Goal: Task Accomplishment & Management: Use online tool/utility

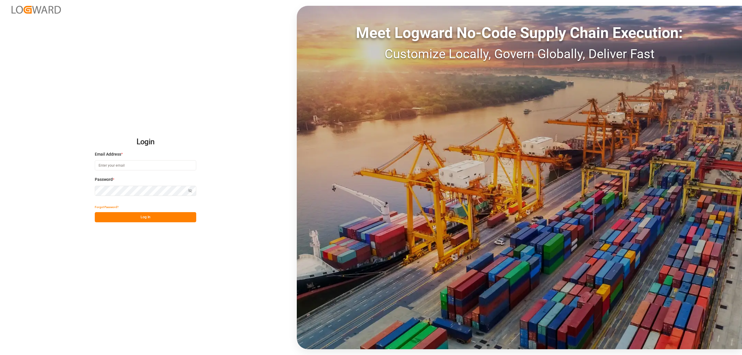
click at [113, 167] on input at bounding box center [145, 165] width 101 height 10
type input "i"
type input "inge.niegsch@rhenus.com"
click at [139, 219] on button "Log In" at bounding box center [145, 217] width 101 height 10
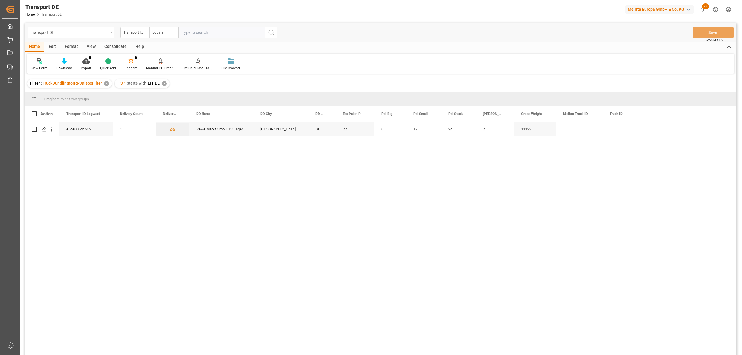
click at [164, 83] on div "✕" at bounding box center [164, 83] width 5 height 5
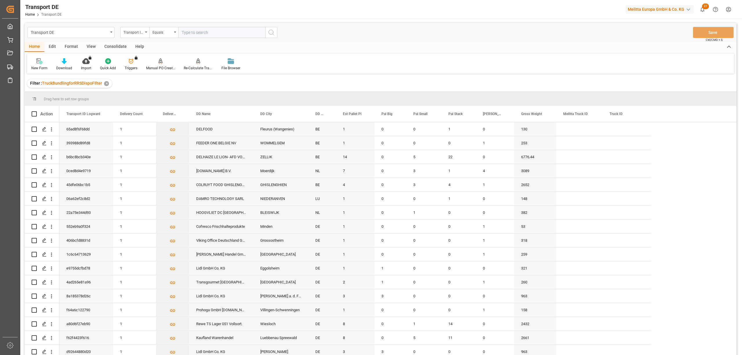
click at [113, 46] on div "Consolidate" at bounding box center [115, 47] width 31 height 10
click at [52, 64] on div "Consolidation List" at bounding box center [45, 64] width 37 height 13
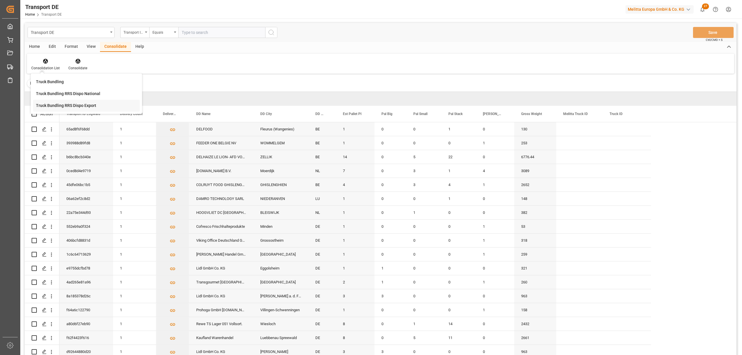
click at [56, 108] on div "Transport DE Transport ID Logward Equals Save Ctrl/CMD + S Home Edit Format Vie…" at bounding box center [381, 197] width 712 height 348
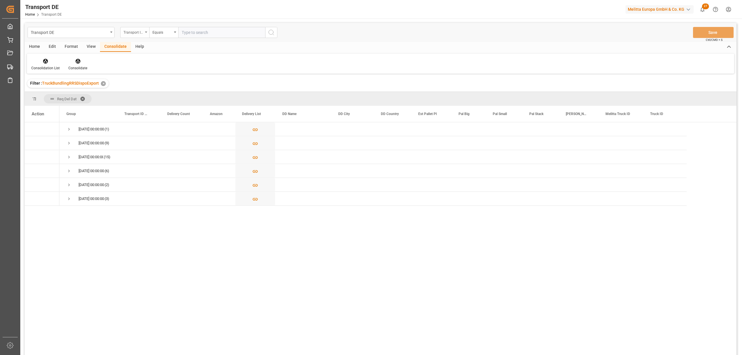
click at [137, 34] on div "Transport ID Logward" at bounding box center [133, 31] width 20 height 7
type input "route"
click at [136, 58] on div "Route" at bounding box center [164, 59] width 86 height 12
click at [157, 32] on div "Equals" at bounding box center [162, 31] width 20 height 7
click at [168, 99] on div "Starts with" at bounding box center [193, 96] width 86 height 12
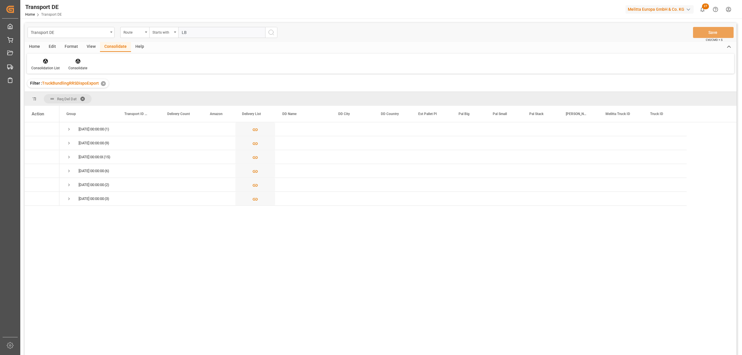
type input "LB"
click at [274, 32] on icon "search button" at bounding box center [271, 32] width 7 height 7
click at [68, 130] on span "Press SPACE to select this row." at bounding box center [68, 129] width 5 height 5
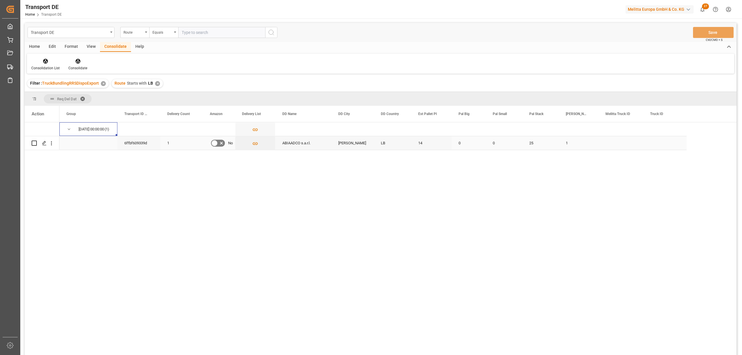
click at [34, 143] on input "Press Space to toggle row selection (unchecked)" at bounding box center [34, 143] width 5 height 5
checkbox input "true"
click at [79, 61] on icon at bounding box center [77, 61] width 5 height 5
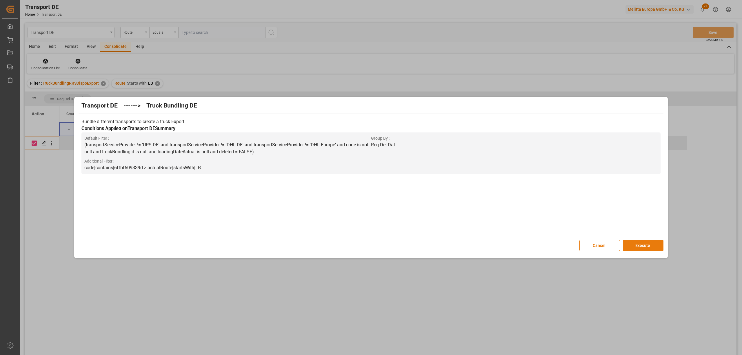
click at [642, 244] on button "Execute" at bounding box center [643, 245] width 41 height 11
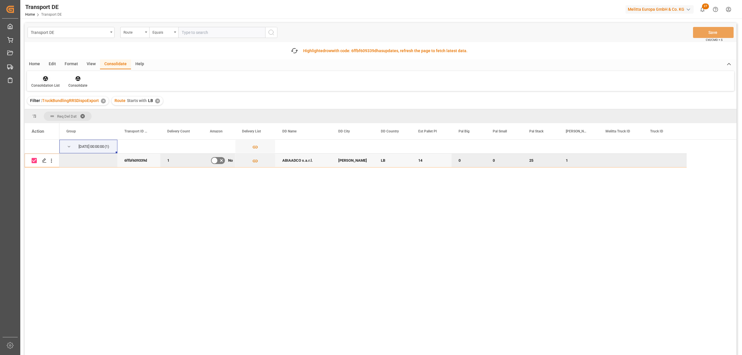
click at [47, 80] on icon at bounding box center [45, 78] width 5 height 5
click at [85, 113] on div "Truck Bundling RRS Dispo National" at bounding box center [68, 111] width 64 height 6
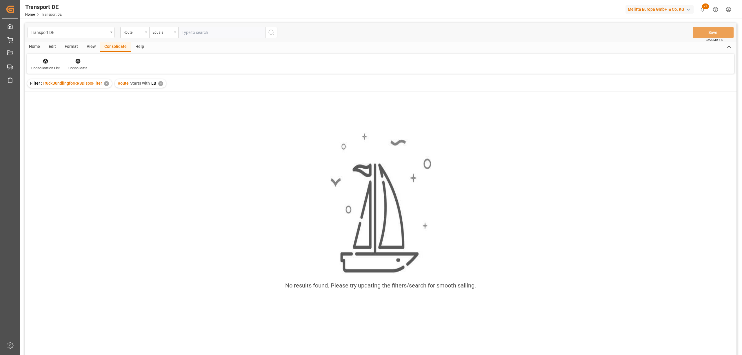
click at [728, 9] on html "Created by potrace 1.15, written by Peter Selinger 2001-2017 Created by potrace…" at bounding box center [371, 177] width 742 height 355
click at [629, 107] on span "Logout" at bounding box center [626, 108] width 15 height 5
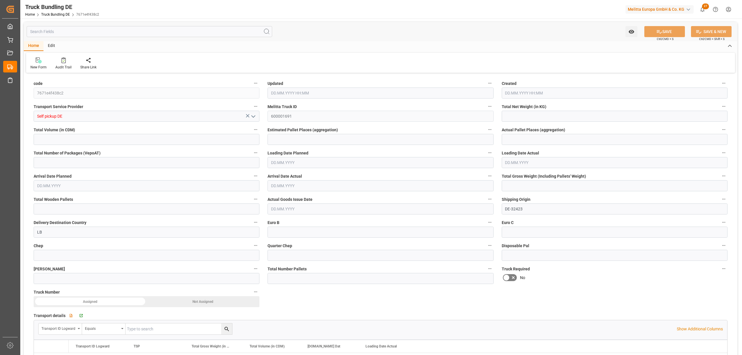
type input "2170.973"
type input "22113.148"
type input "14"
type input "0"
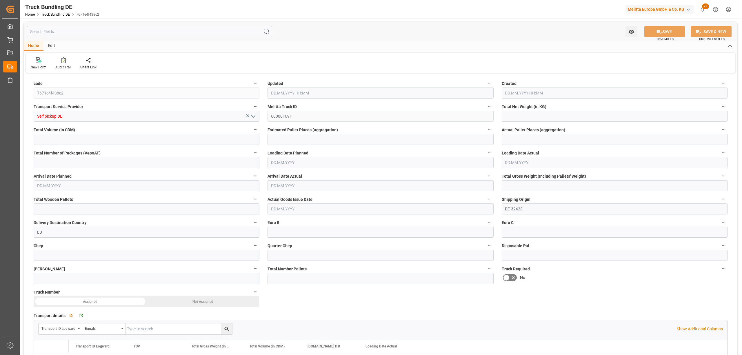
type input "3316"
type input "26"
type input "0"
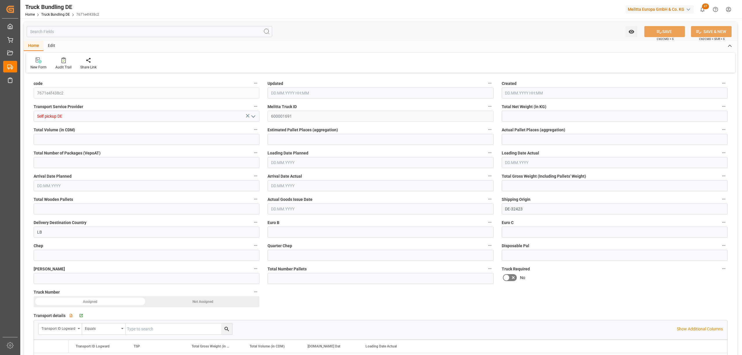
type input "0"
type input "[DATE] 15:26"
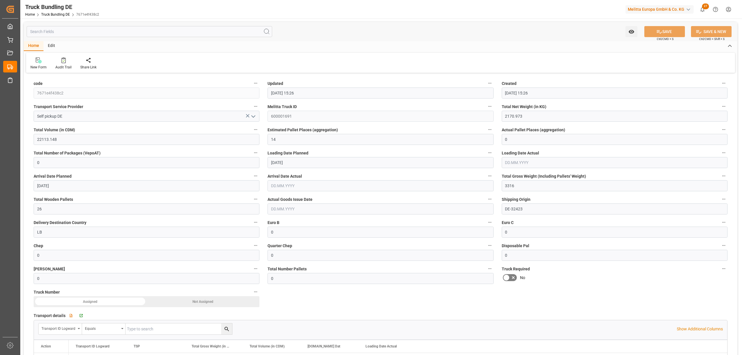
type input "[DATE] 15:26"
type input "[DATE]"
